Goal: Task Accomplishment & Management: Use online tool/utility

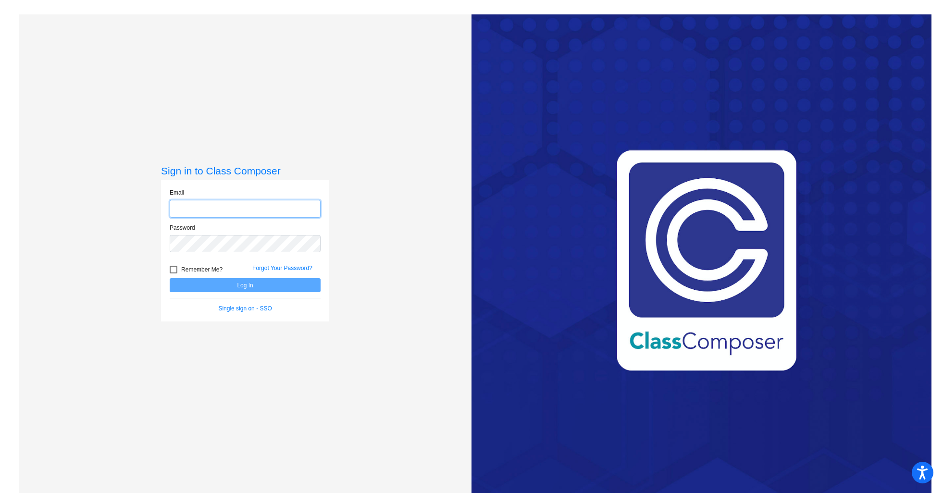
type input "[PERSON_NAME][EMAIL_ADDRESS][DOMAIN_NAME]"
click at [278, 284] on button "Log In" at bounding box center [245, 285] width 151 height 14
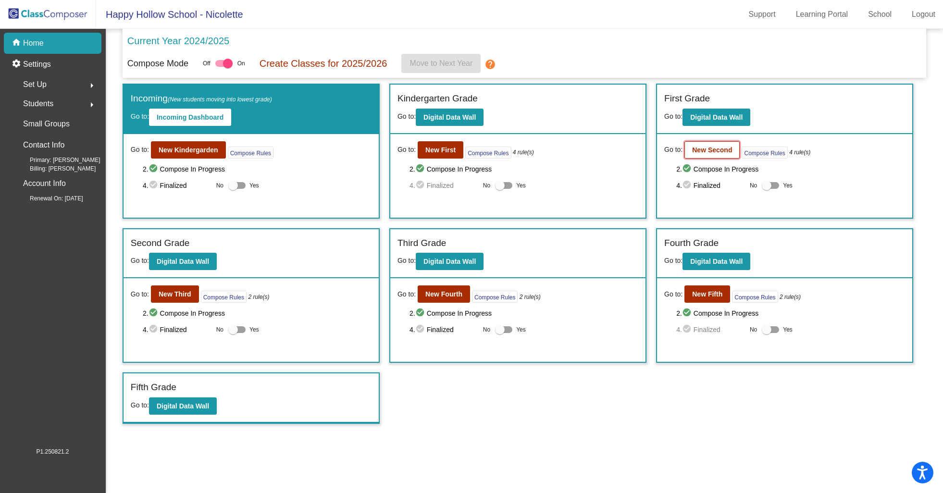
click at [706, 156] on button "New Second" at bounding box center [711, 149] width 55 height 17
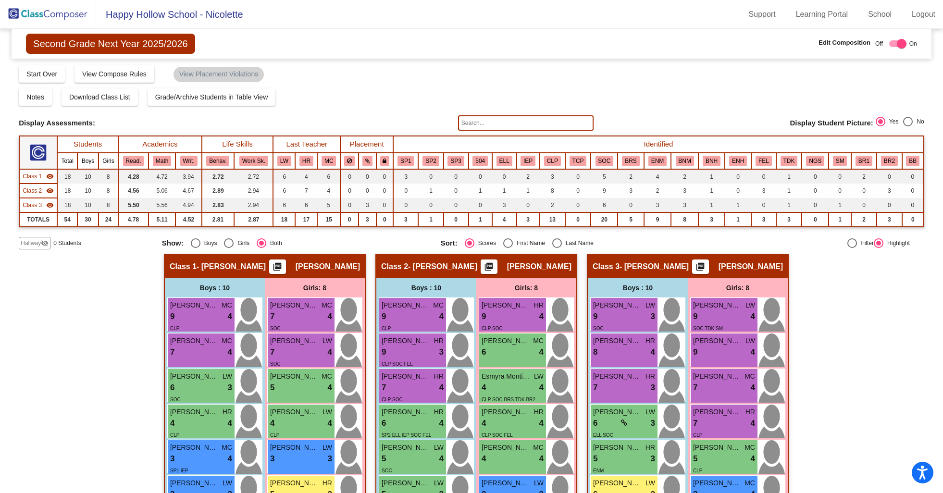
click at [517, 124] on input "text" at bounding box center [526, 122] width 136 height 15
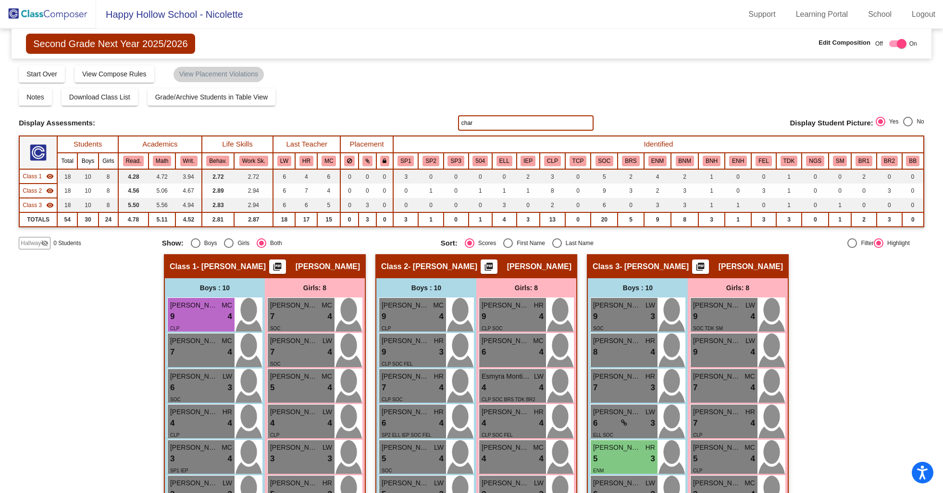
type input "char"
click at [58, 10] on img at bounding box center [48, 14] width 96 height 28
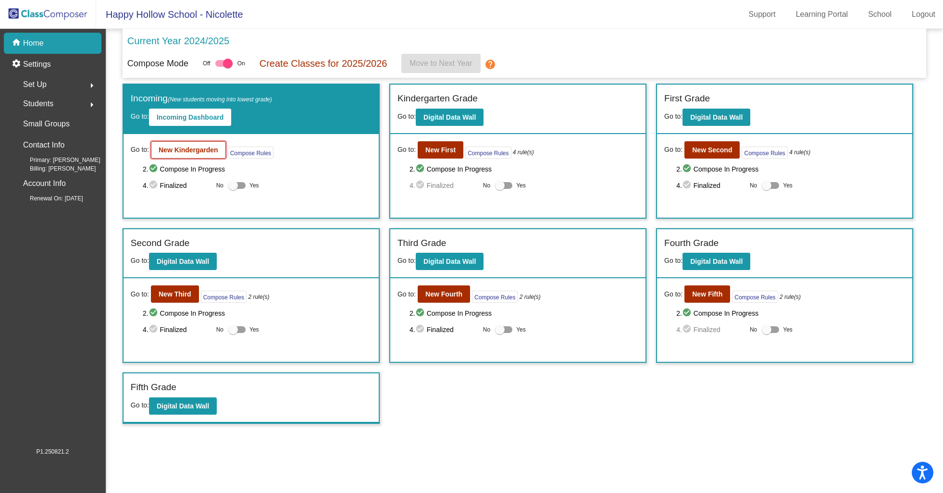
click at [198, 155] on button "New Kindergarden" at bounding box center [188, 149] width 75 height 17
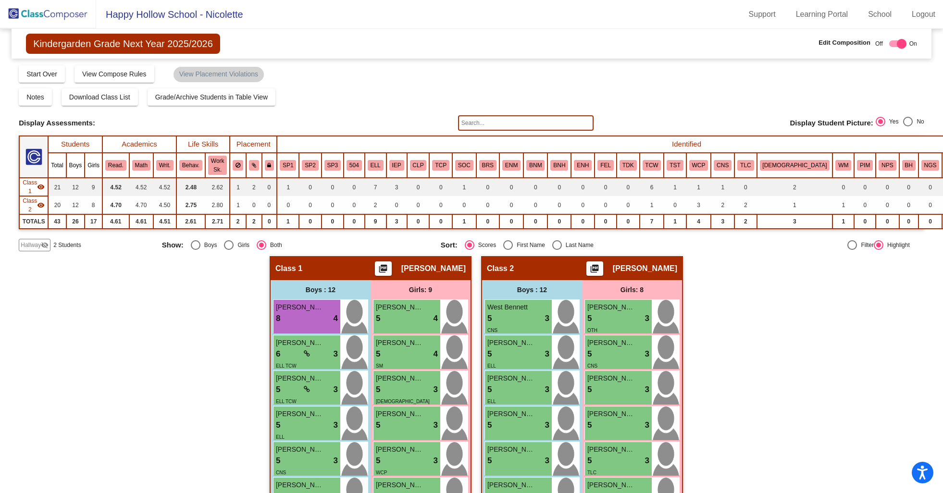
click at [539, 117] on input "text" at bounding box center [526, 122] width 136 height 15
click at [63, 18] on img at bounding box center [48, 14] width 96 height 28
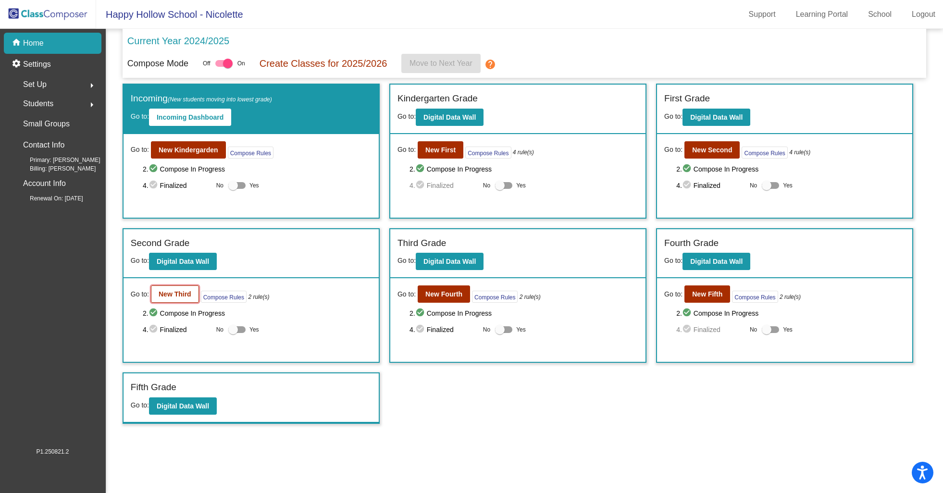
click at [175, 297] on button "New Third" at bounding box center [175, 294] width 48 height 17
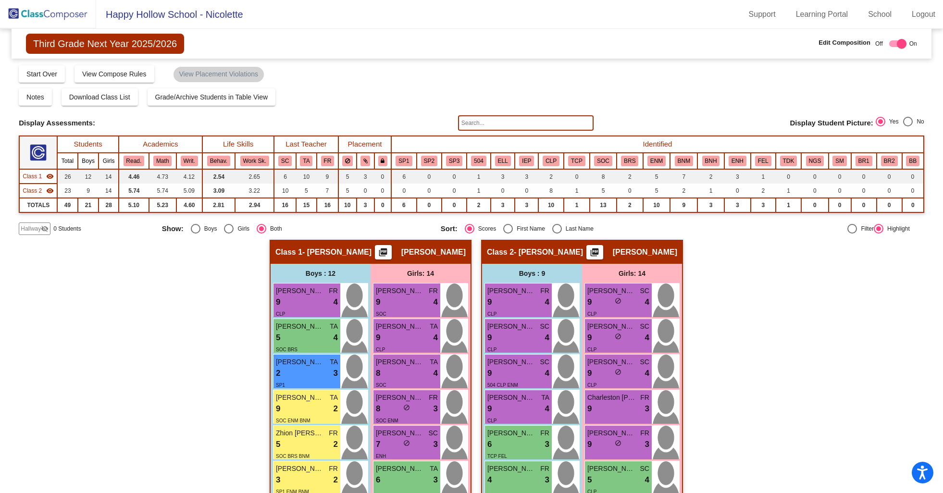
click at [485, 119] on input "text" at bounding box center [526, 122] width 136 height 15
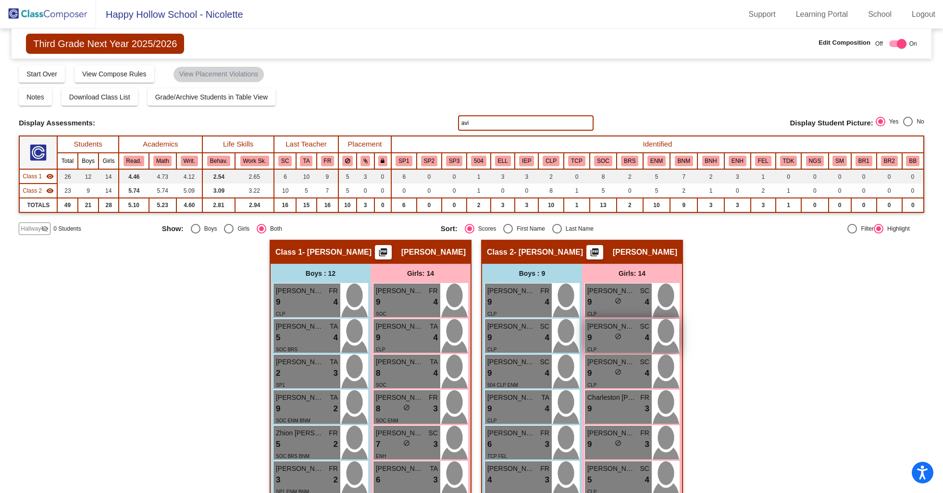
scroll to position [301, 0]
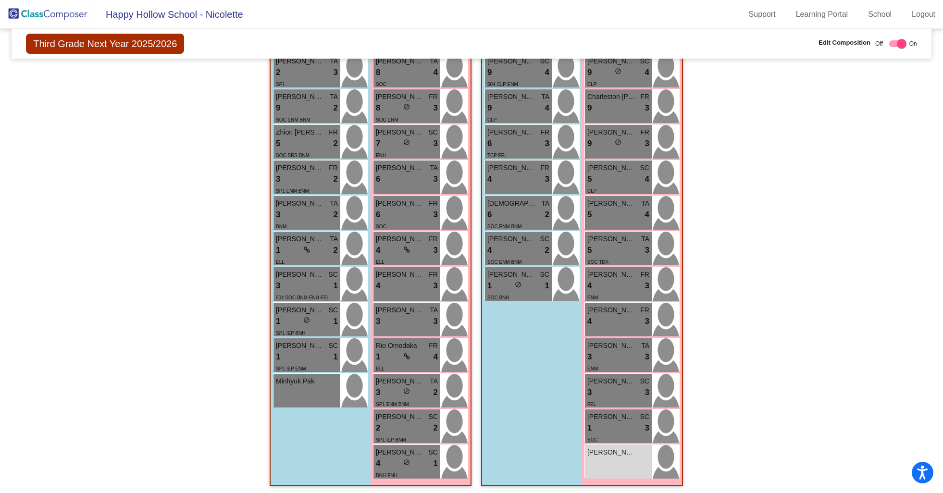
type input "avi"
